Goal: Task Accomplishment & Management: Complete application form

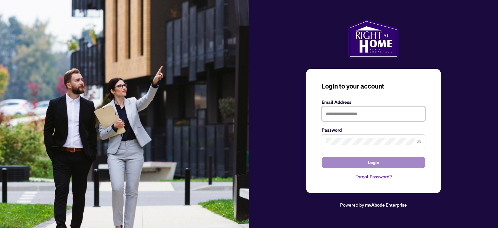
type input "**********"
click at [382, 164] on button "Login" at bounding box center [374, 162] width 104 height 11
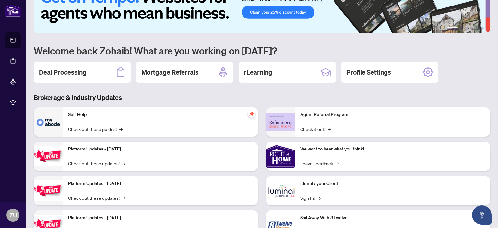
scroll to position [32, 0]
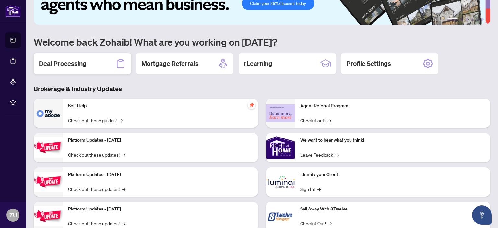
click at [92, 66] on div "Deal Processing" at bounding box center [82, 63] width 97 height 21
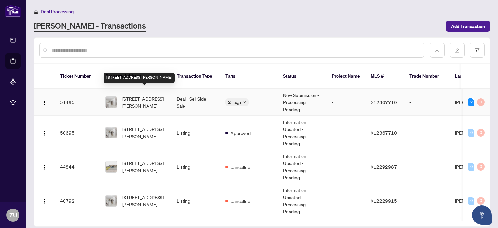
click at [147, 95] on span "[STREET_ADDRESS][PERSON_NAME]" at bounding box center [144, 102] width 44 height 14
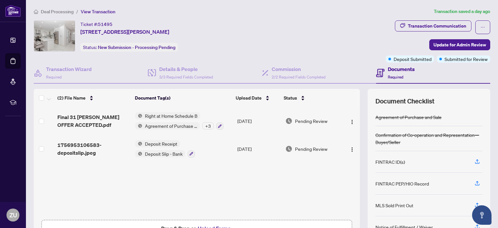
scroll to position [43, 0]
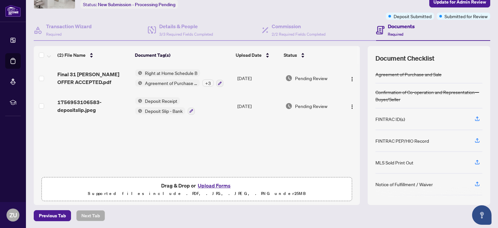
click at [221, 185] on button "Upload Forms" at bounding box center [214, 185] width 37 height 8
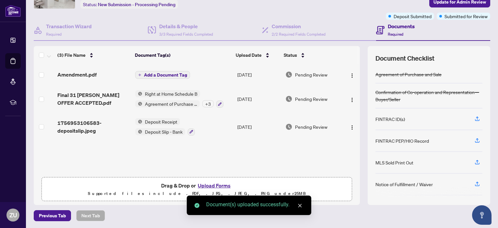
click at [166, 75] on span "Add a Document Tag" at bounding box center [165, 75] width 43 height 5
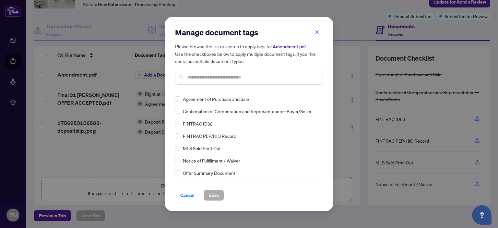
click at [217, 75] on input "text" at bounding box center [252, 77] width 130 height 7
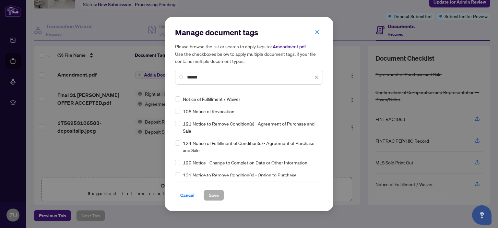
type input "******"
click at [223, 100] on span "Notice of Fulfillment / Waiver" at bounding box center [211, 98] width 57 height 7
click at [215, 199] on span "Save" at bounding box center [214, 195] width 10 height 10
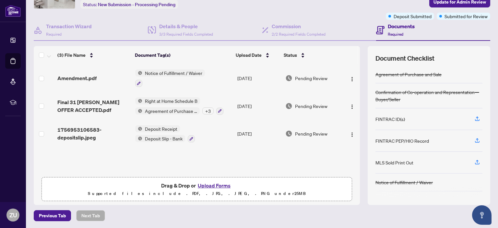
click at [211, 183] on button "Upload Forms" at bounding box center [214, 185] width 37 height 8
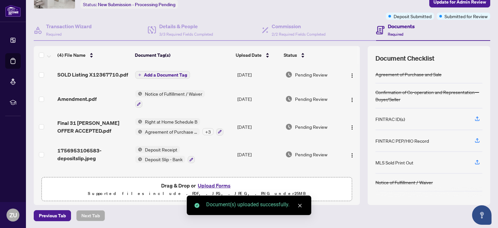
click at [162, 73] on span "Add a Document Tag" at bounding box center [165, 75] width 43 height 5
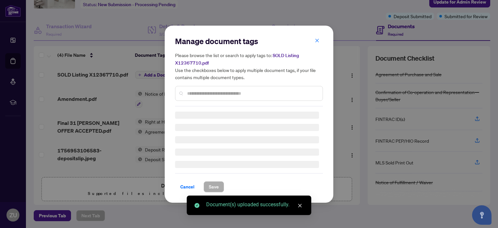
click at [213, 95] on div "Manage document tags Please browse the list or search to apply tags to: SOLD Li…" at bounding box center [249, 114] width 148 height 156
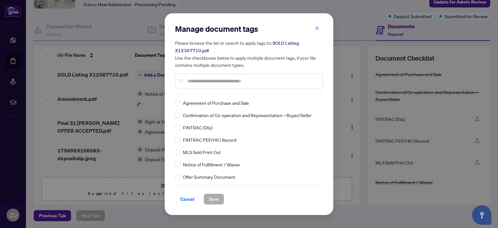
click at [217, 80] on input "text" at bounding box center [252, 80] width 130 height 7
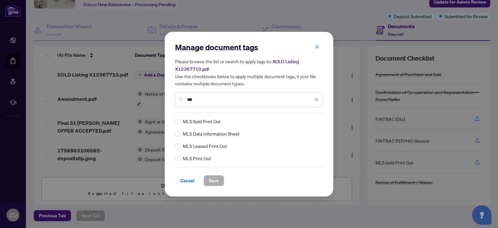
type input "***"
click at [217, 181] on span "Save" at bounding box center [214, 180] width 10 height 10
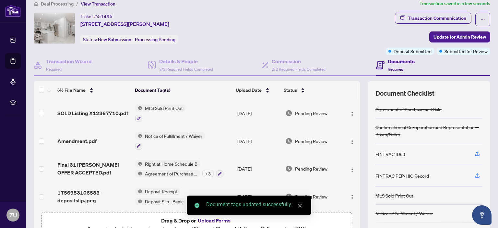
scroll to position [0, 0]
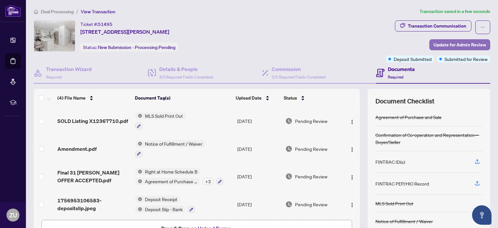
click at [442, 48] on span "Update for Admin Review" at bounding box center [459, 45] width 53 height 10
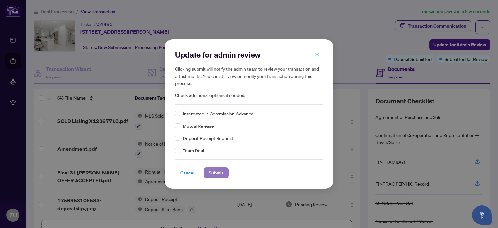
click at [223, 170] on span "Submit" at bounding box center [216, 173] width 15 height 10
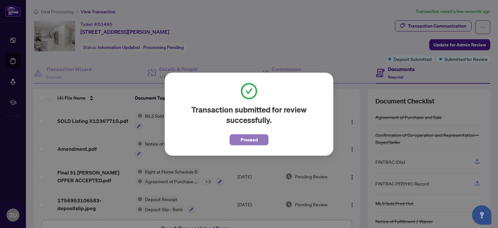
click at [239, 141] on button "Proceed" at bounding box center [248, 139] width 39 height 11
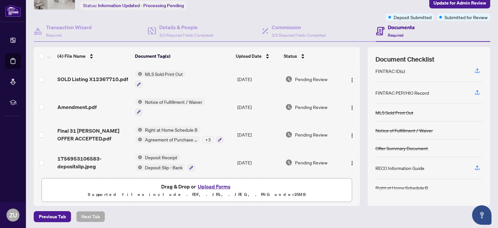
scroll to position [43, 0]
